Goal: Find specific page/section: Find specific page/section

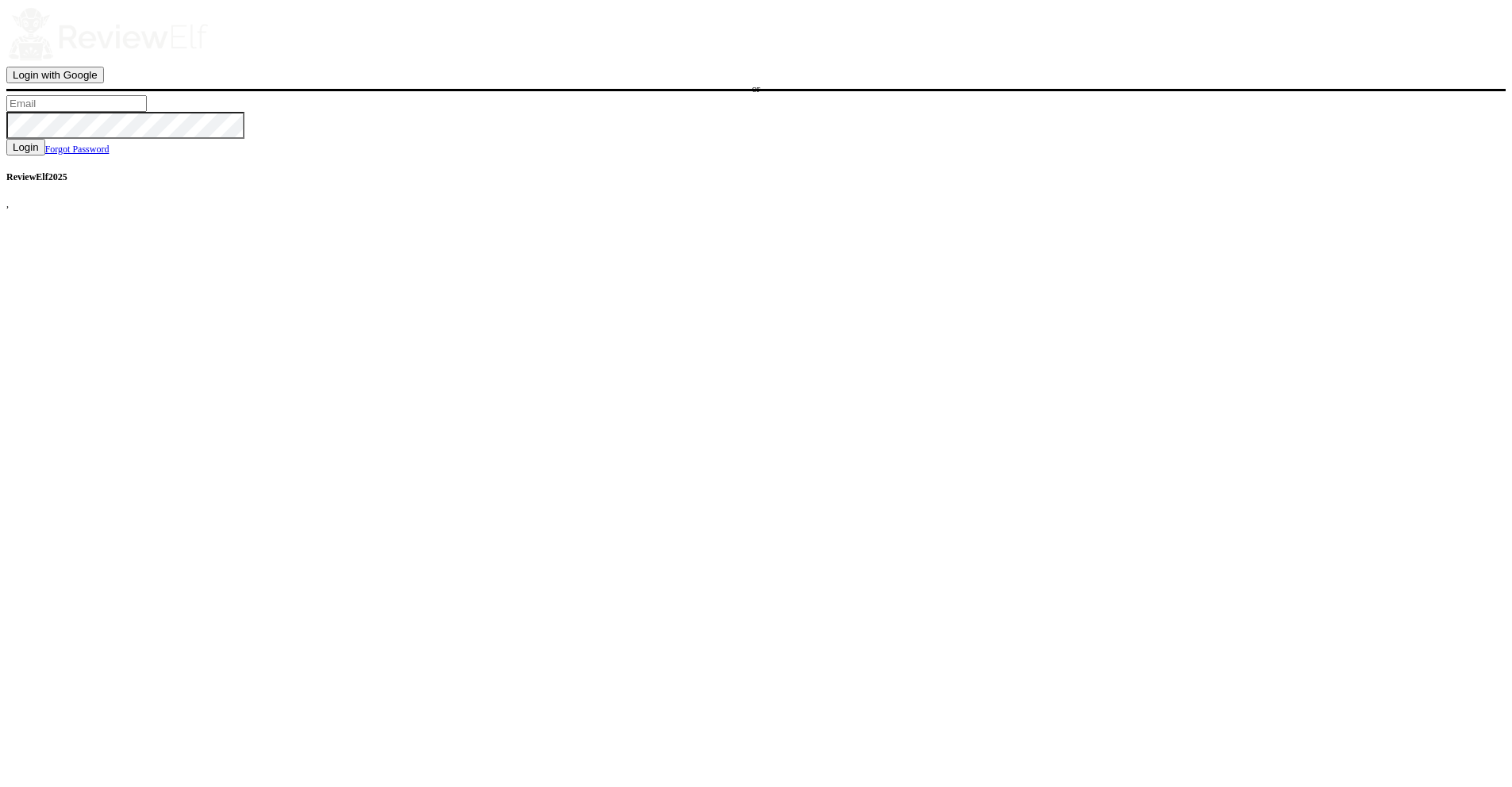
click at [146, 112] on input "text" at bounding box center [76, 103] width 141 height 17
type input "demo76@reviewelf.com"
drag, startPoint x: 766, startPoint y: 469, endPoint x: 676, endPoint y: 472, distance: 90.0
click at [45, 156] on button "Login" at bounding box center [26, 147] width 39 height 17
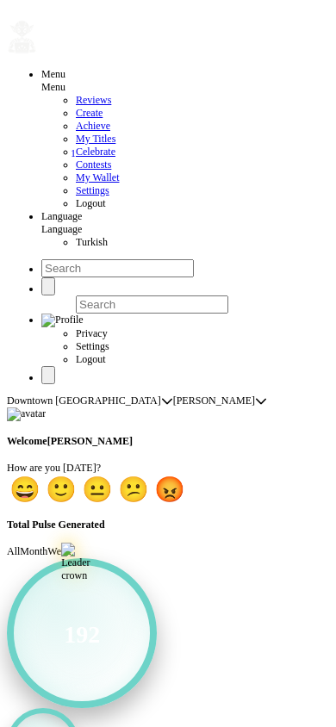
click at [7, 16] on icon "button" at bounding box center [7, 16] width 0 height 0
click at [76, 171] on span "Contests" at bounding box center [93, 165] width 35 height 12
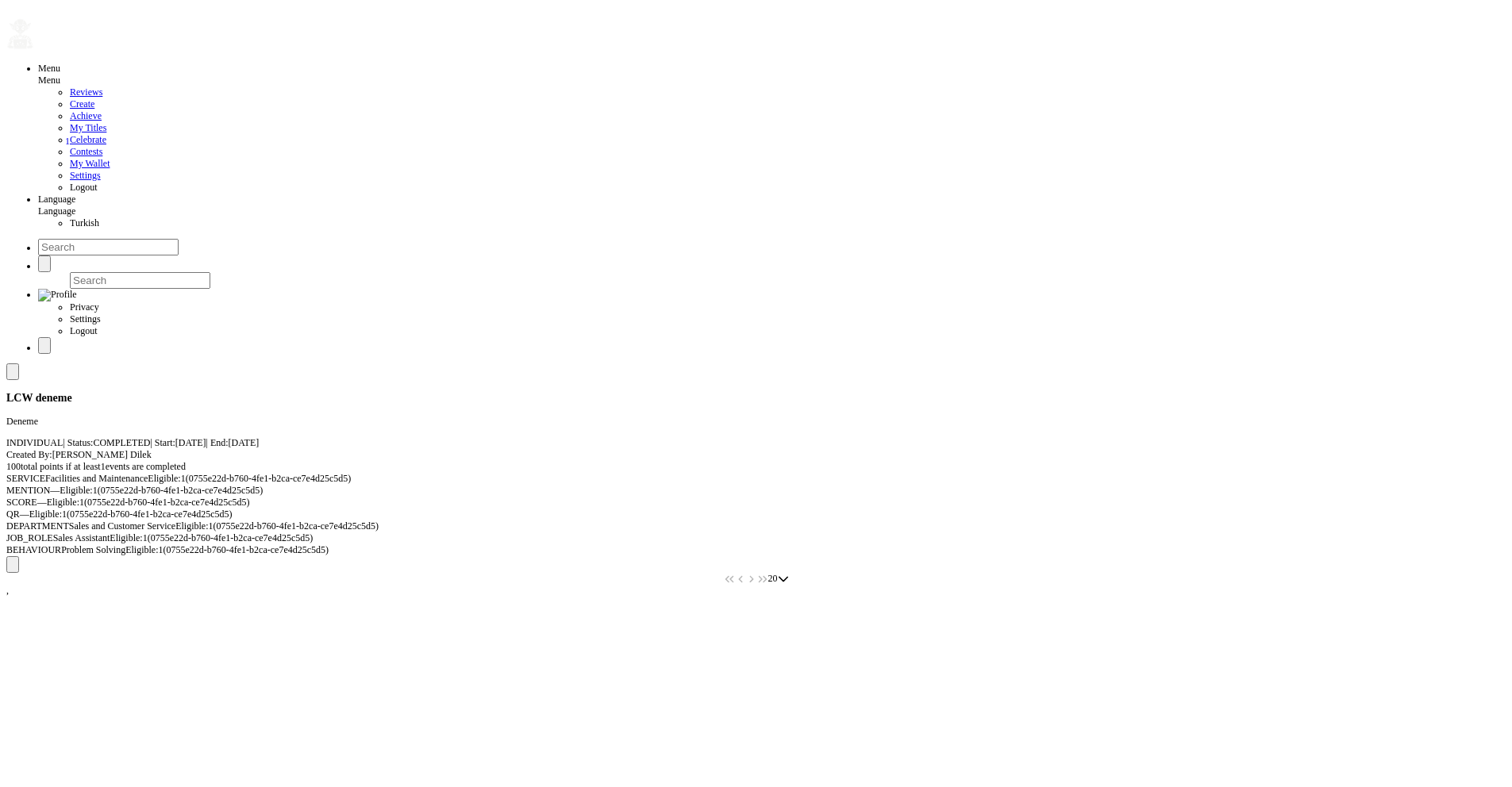
click at [203, 377] on div "Menu Menu Reviews Create Achieve My Titles 1 Celebrate Contests My Wallet Setti…" at bounding box center [756, 295] width 1499 height 578
click at [70, 145] on span "Celebrate" at bounding box center [88, 140] width 37 height 11
click at [70, 157] on span "Contests" at bounding box center [86, 152] width 32 height 11
click at [70, 145] on span "Celebrate" at bounding box center [88, 140] width 37 height 11
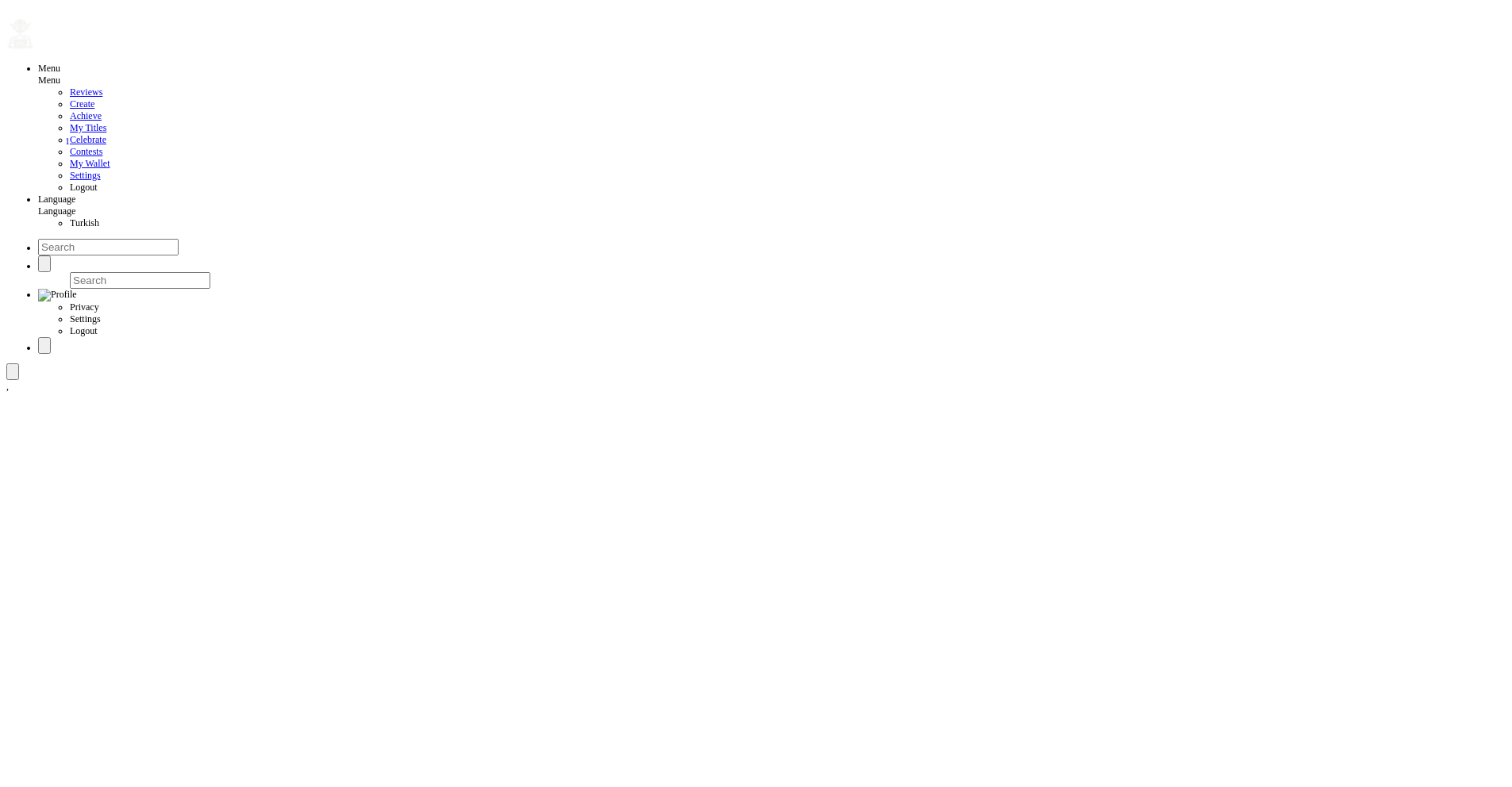
click at [70, 157] on span "Contests" at bounding box center [86, 152] width 32 height 11
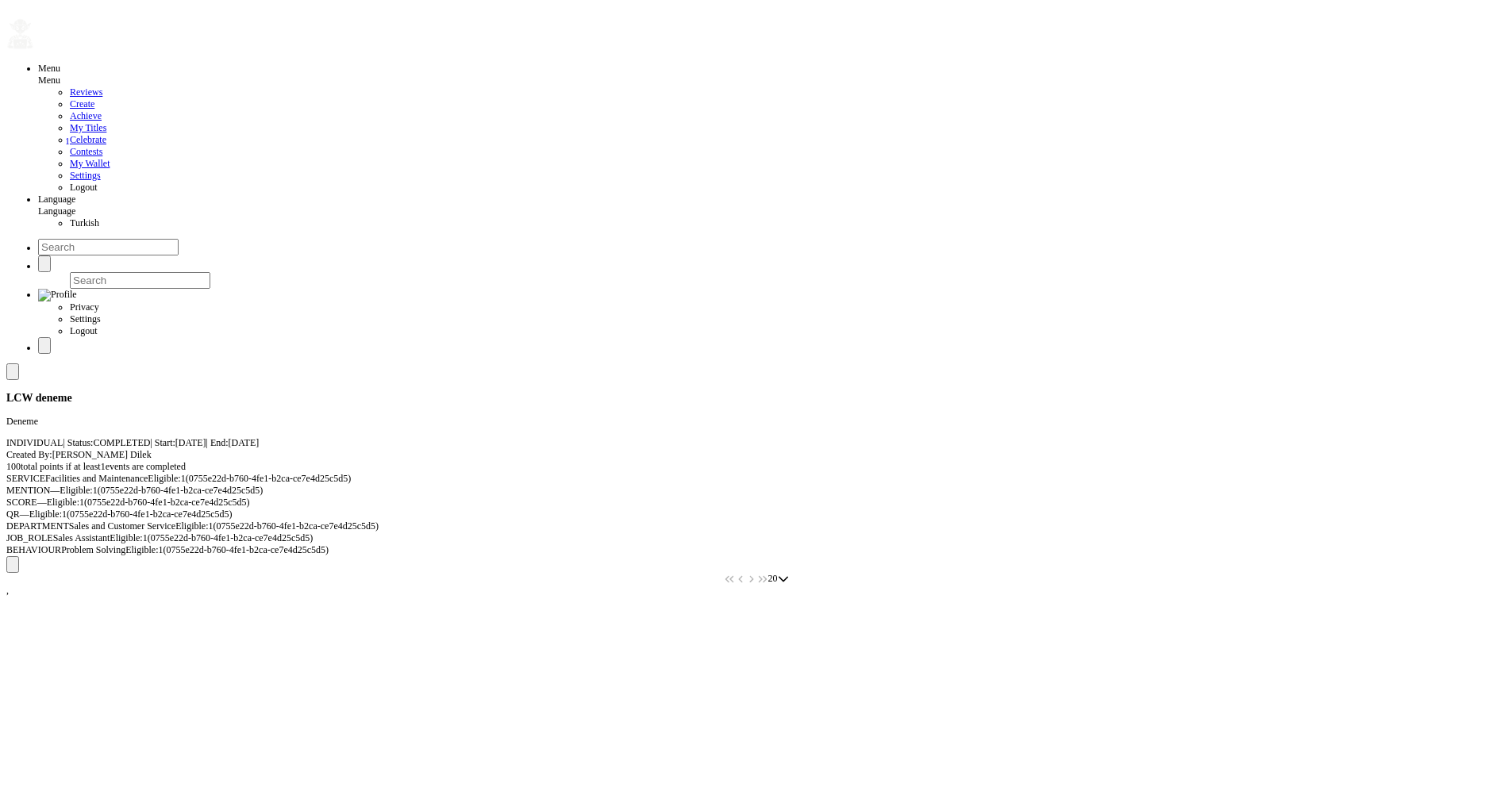
click at [231, 364] on div "LCW deneme Deneme INDIVIDUAL | Status: COMPLETED | Start: [DATE] | End: [DATE] …" at bounding box center [756, 474] width 1499 height 221
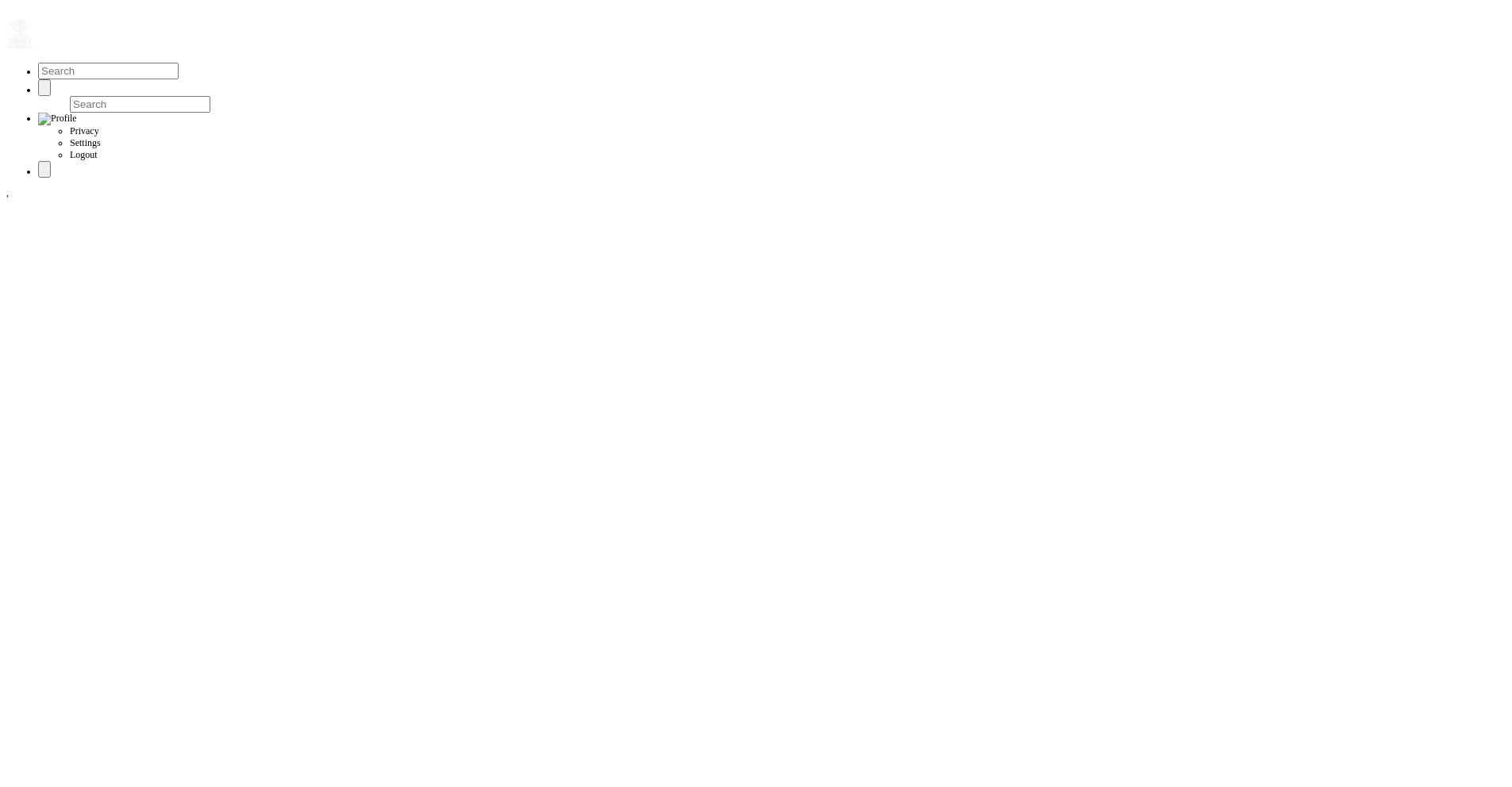
click at [34, 50] on button "button" at bounding box center [34, 50] width 0 height 0
